Goal: Find specific page/section: Find specific page/section

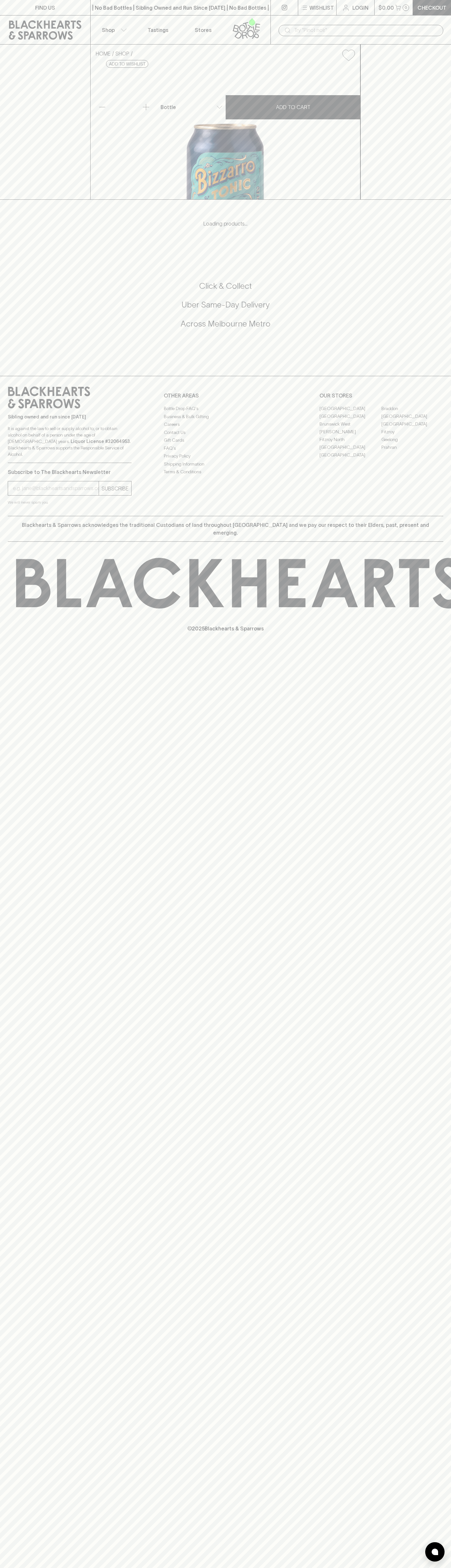
click at [413, 412] on link "Braddon" at bounding box center [413, 408] width 62 height 8
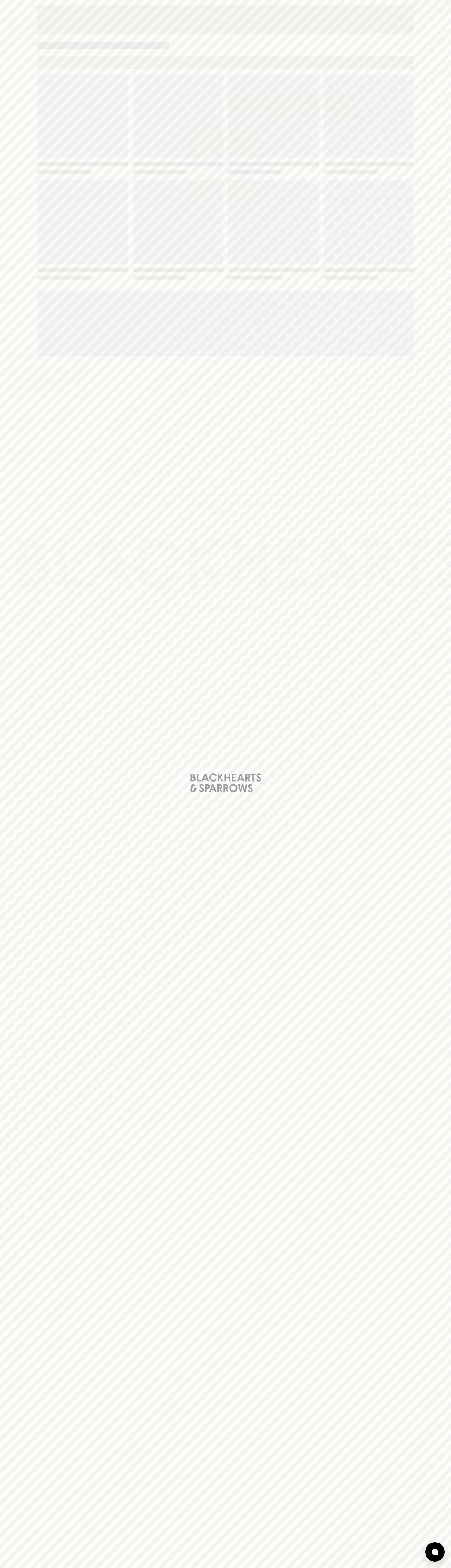
click at [307, 207] on span "Loading" at bounding box center [274, 222] width 90 height 84
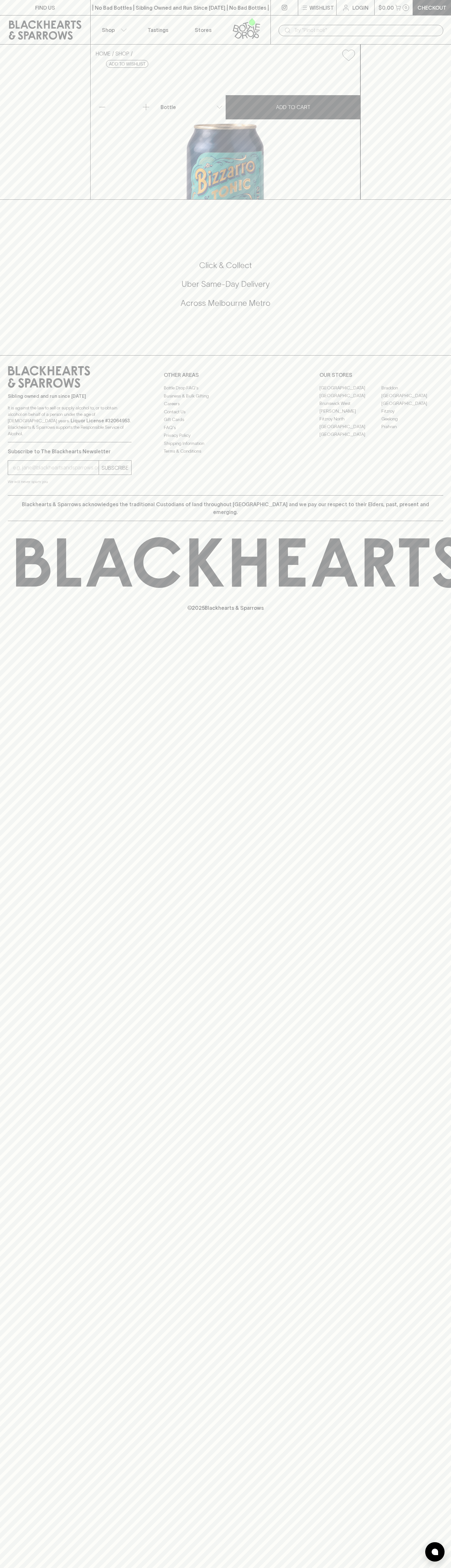
click at [158, 26] on link "Tastings" at bounding box center [158, 30] width 45 height 29
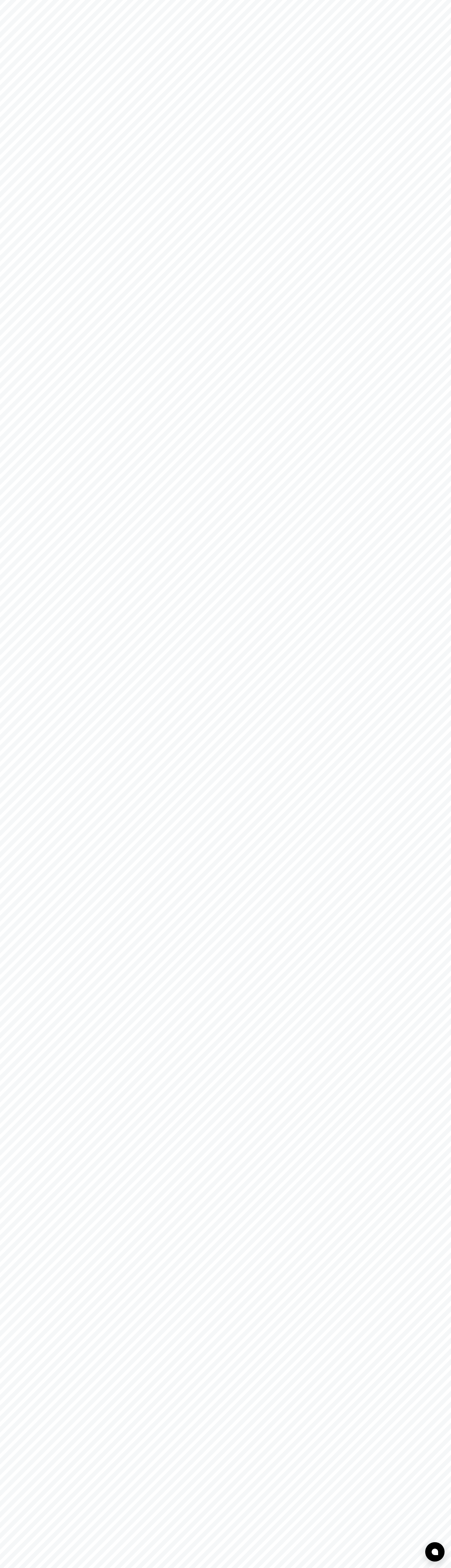
click at [431, 0] on html at bounding box center [226, 0] width 451 height 0
click at [123, 0] on html at bounding box center [226, 0] width 451 height 0
